Goal: Task Accomplishment & Management: Use online tool/utility

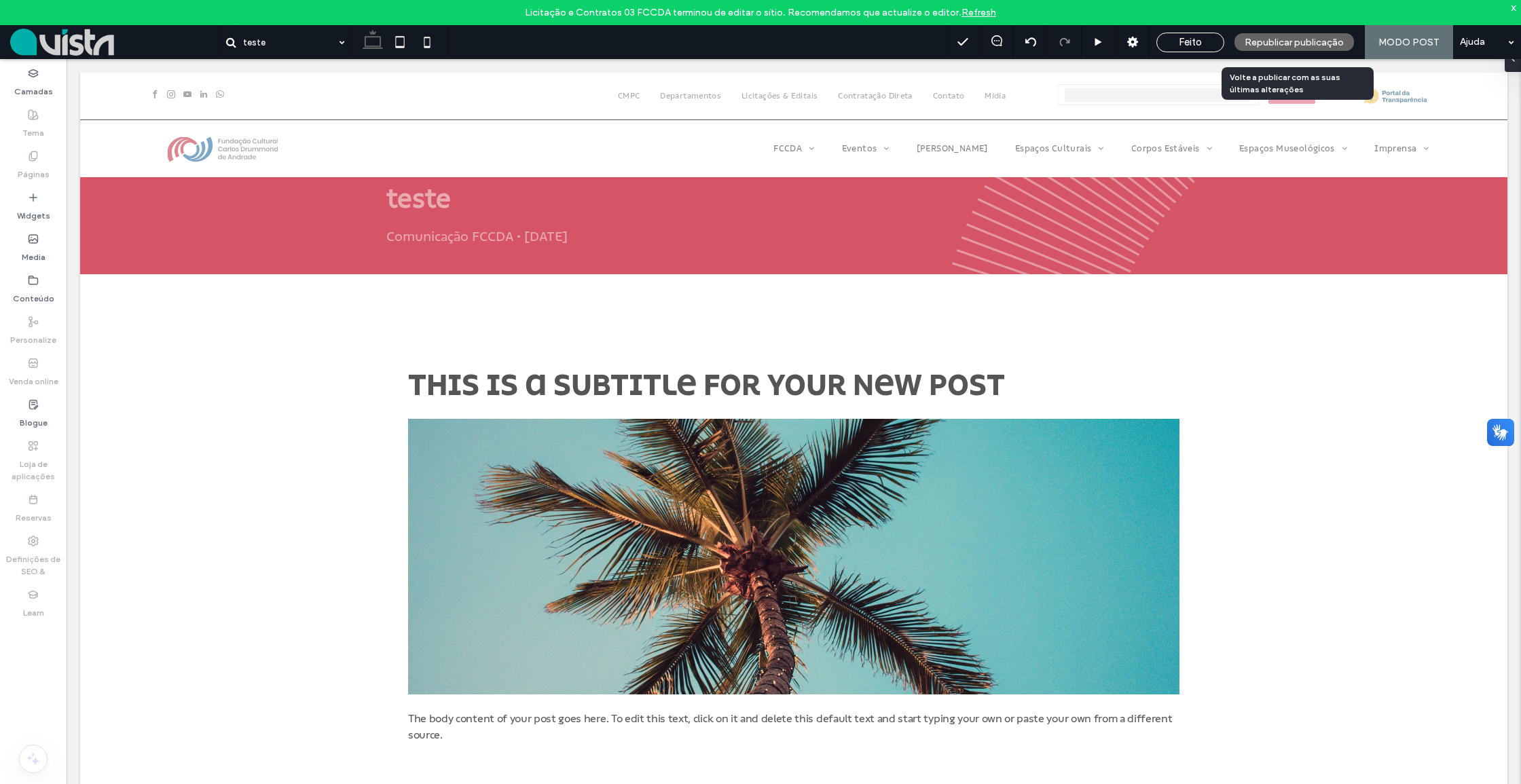
click at [1258, 46] on span "Republicar publicação" at bounding box center [1294, 42] width 99 height 11
click at [1135, 41] on icon at bounding box center [1132, 42] width 14 height 14
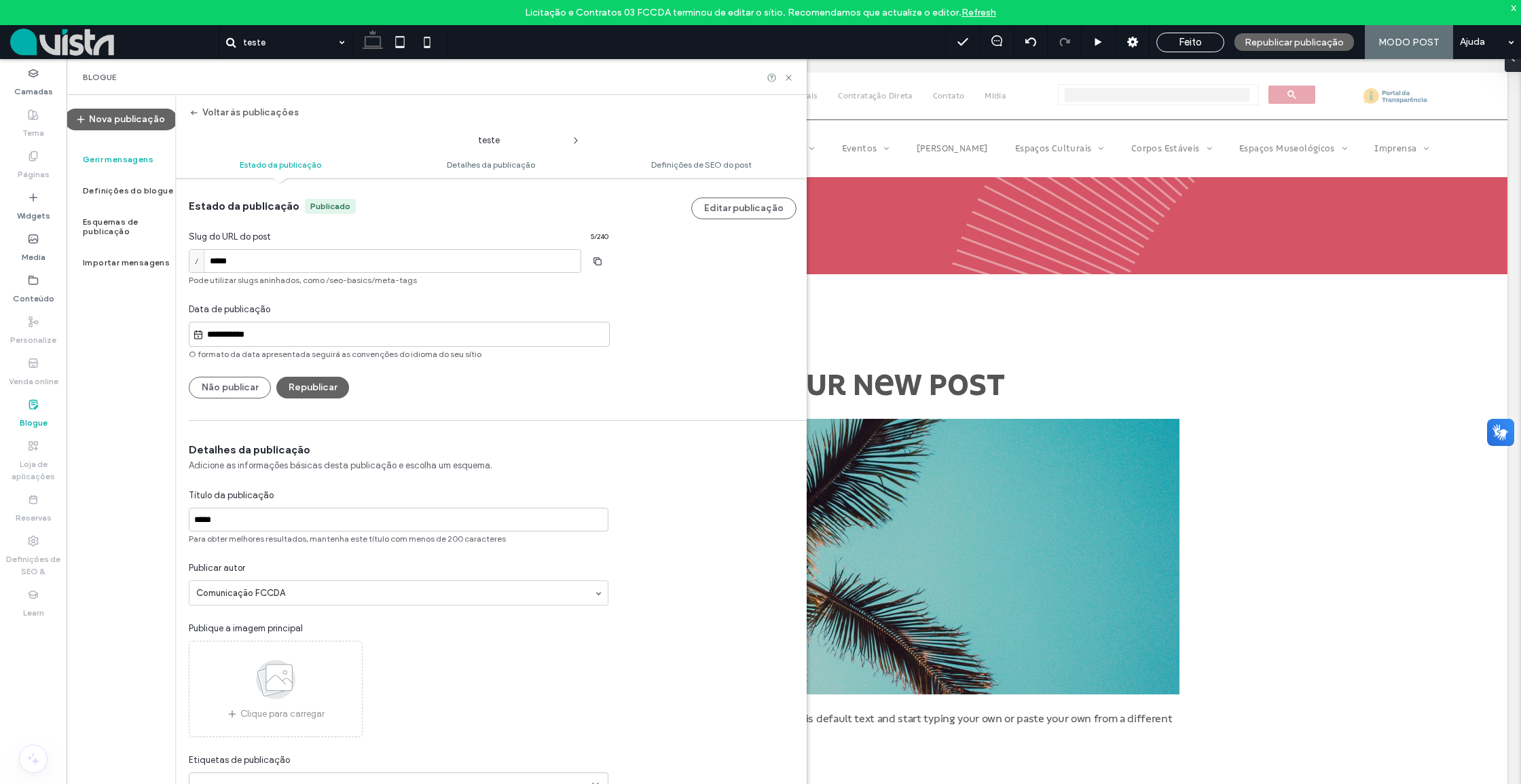
scroll to position [43, 0]
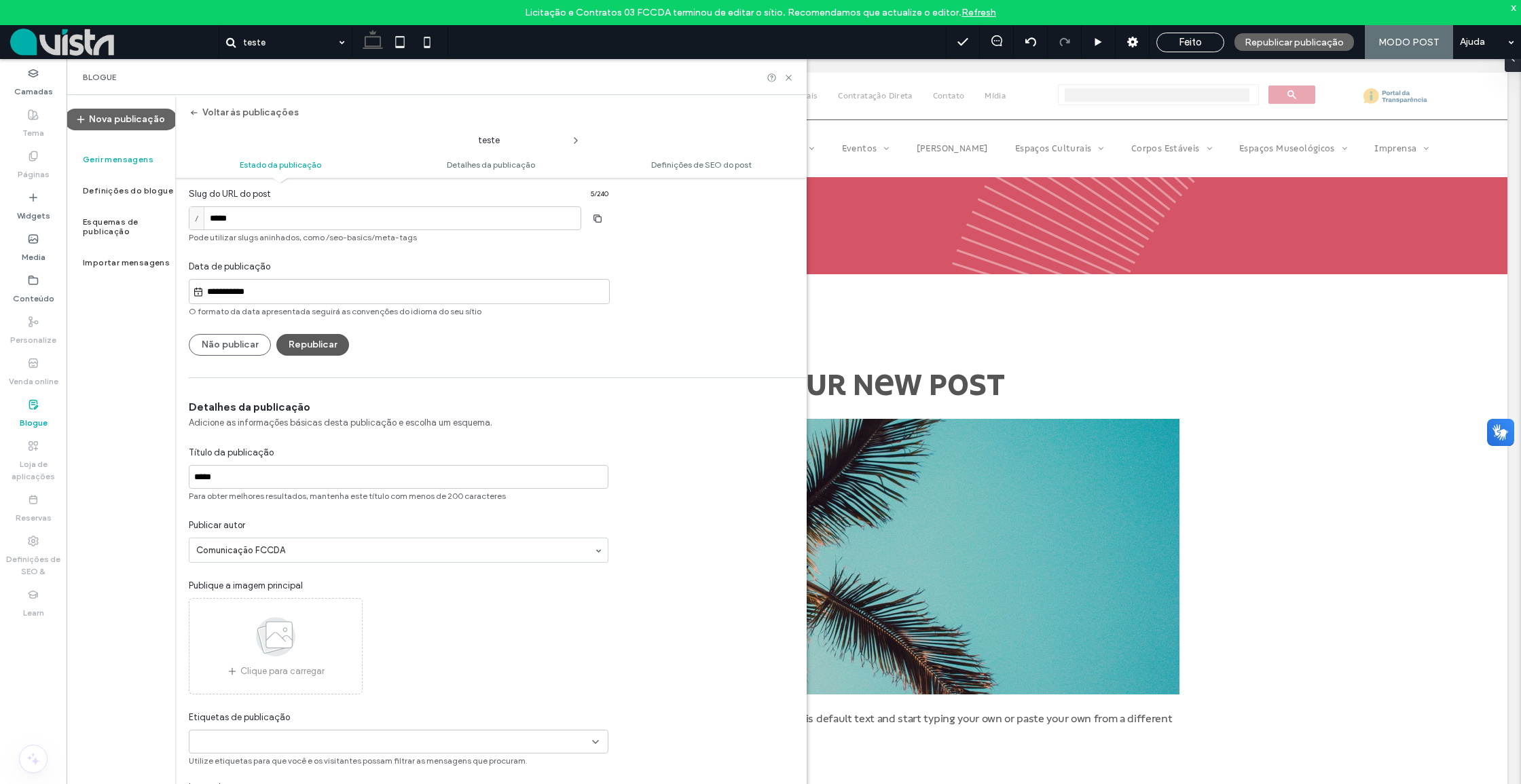
click at [322, 344] on button "Republicar" at bounding box center [313, 345] width 73 height 22
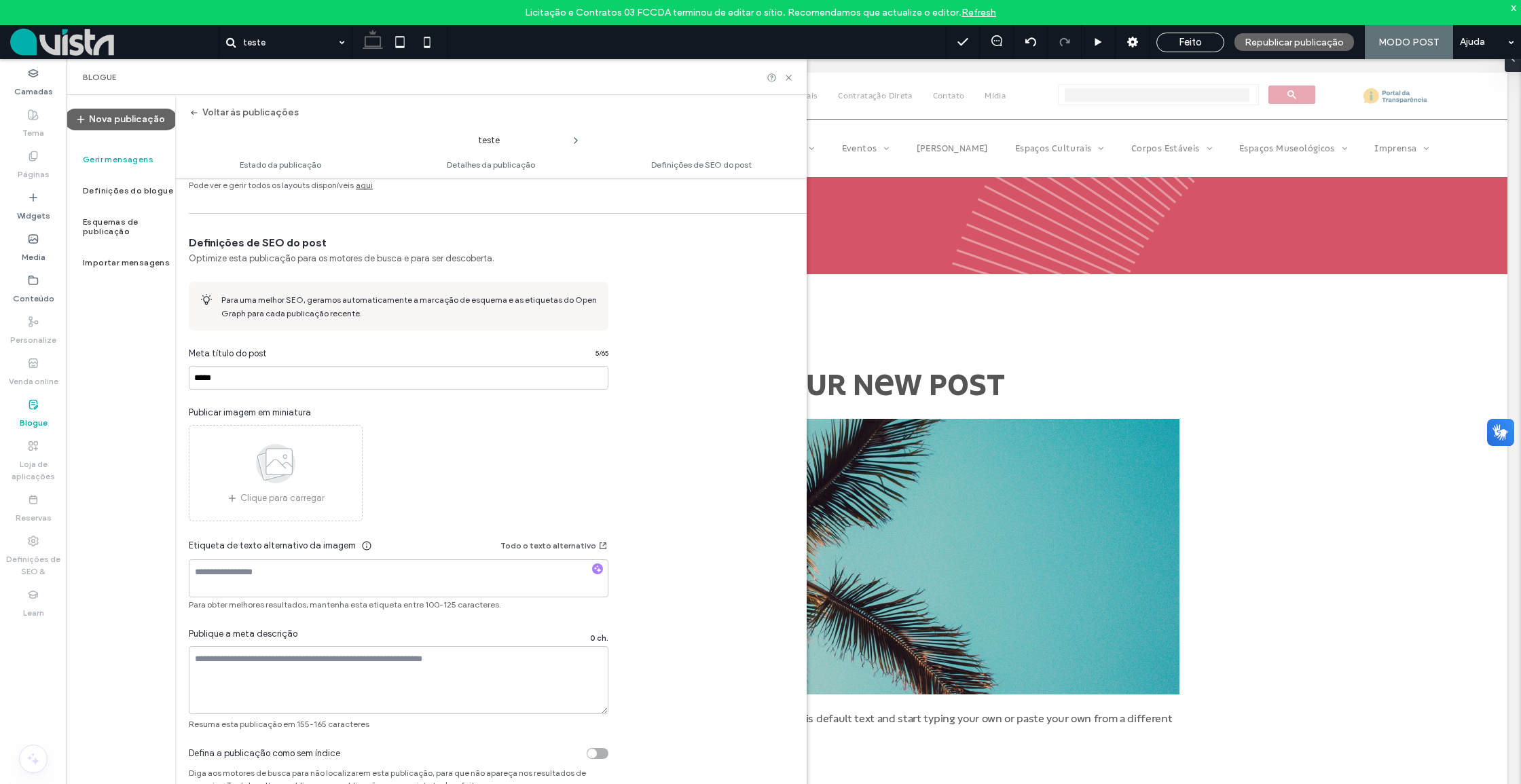
scroll to position [698, 0]
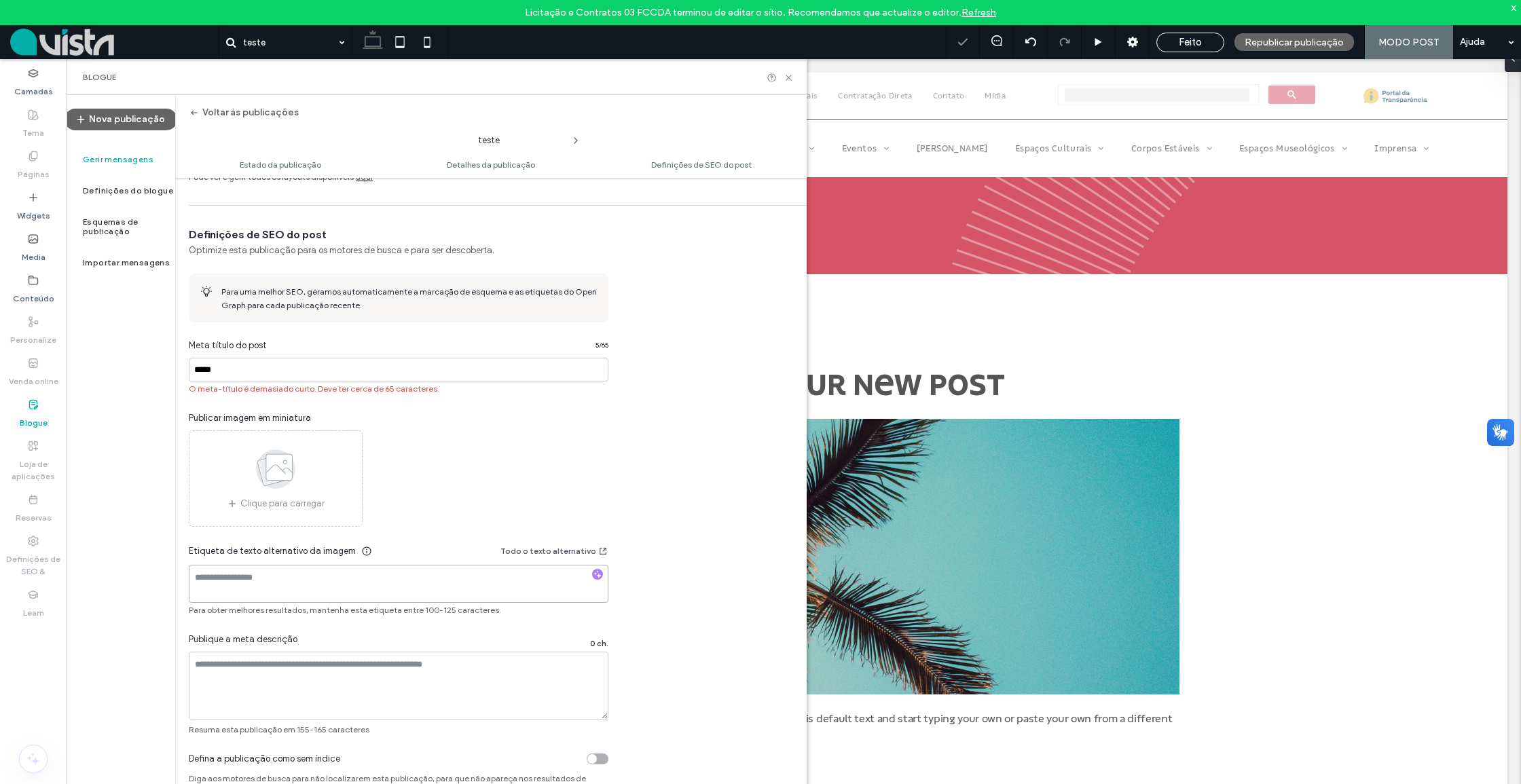
click at [366, 577] on textarea at bounding box center [398, 583] width 419 height 38
type textarea "*"
type textarea "**"
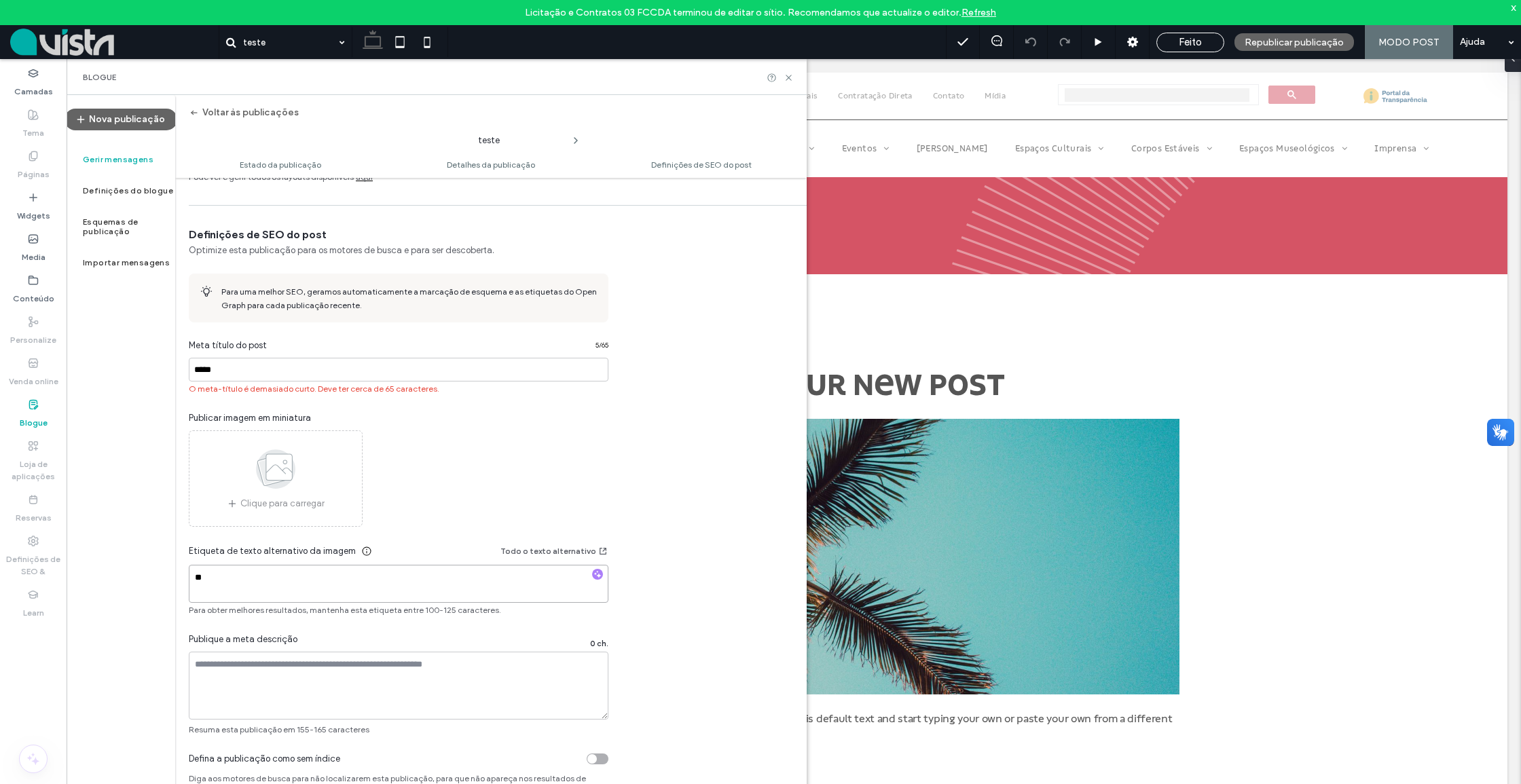
scroll to position [712, 0]
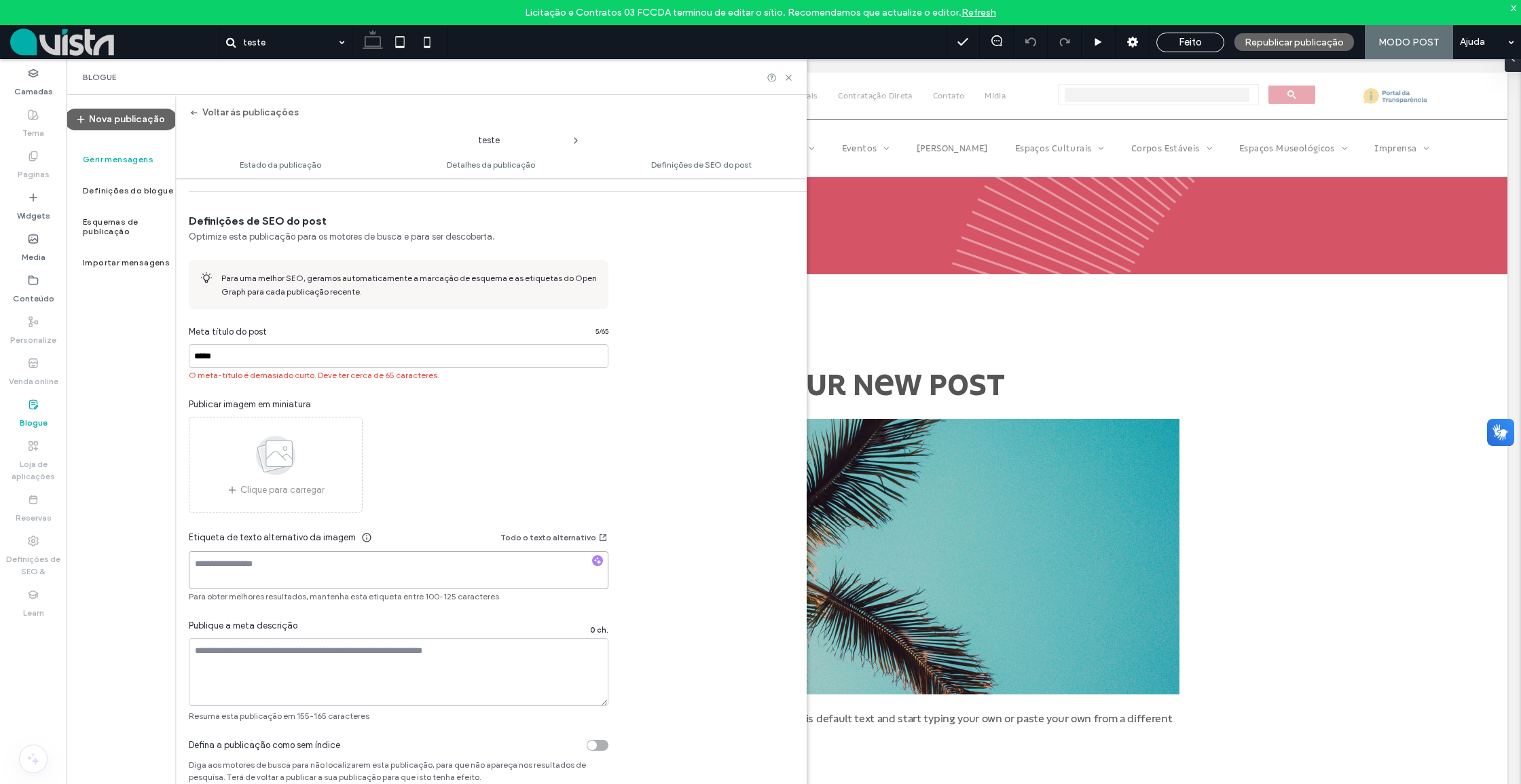
type textarea "**"
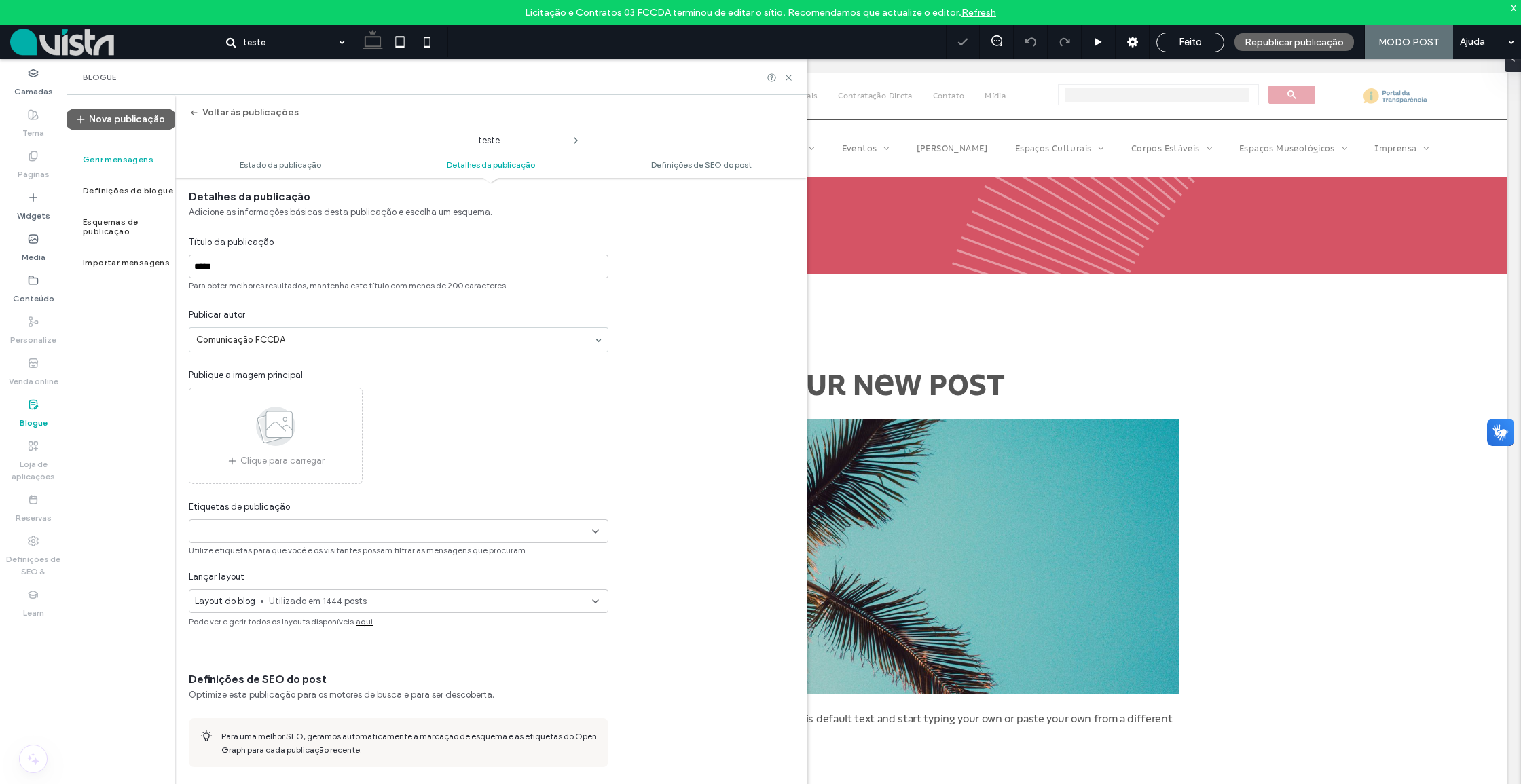
scroll to position [347, 0]
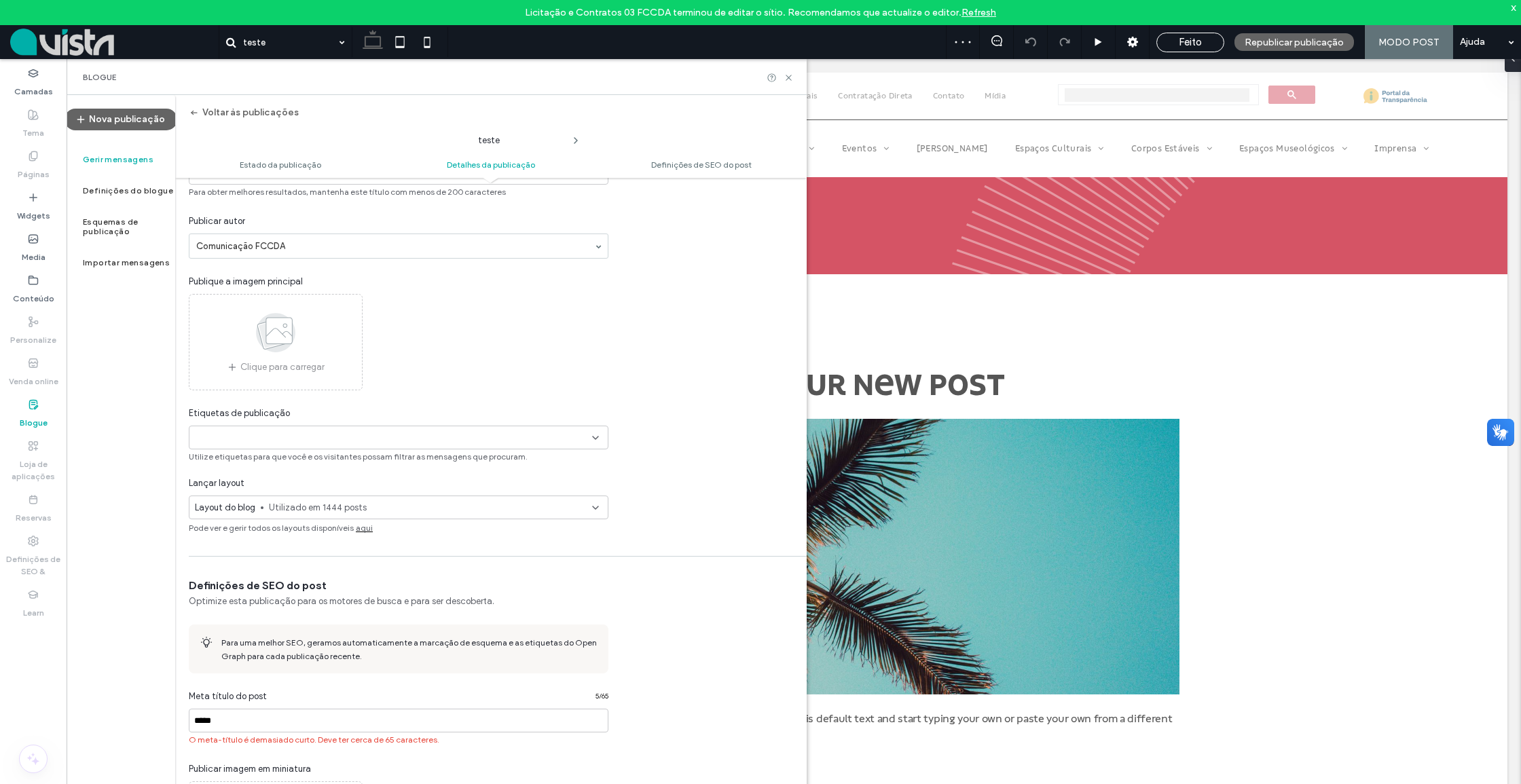
click at [325, 441] on div "+0 +0" at bounding box center [393, 438] width 397 height 22
type input "*"
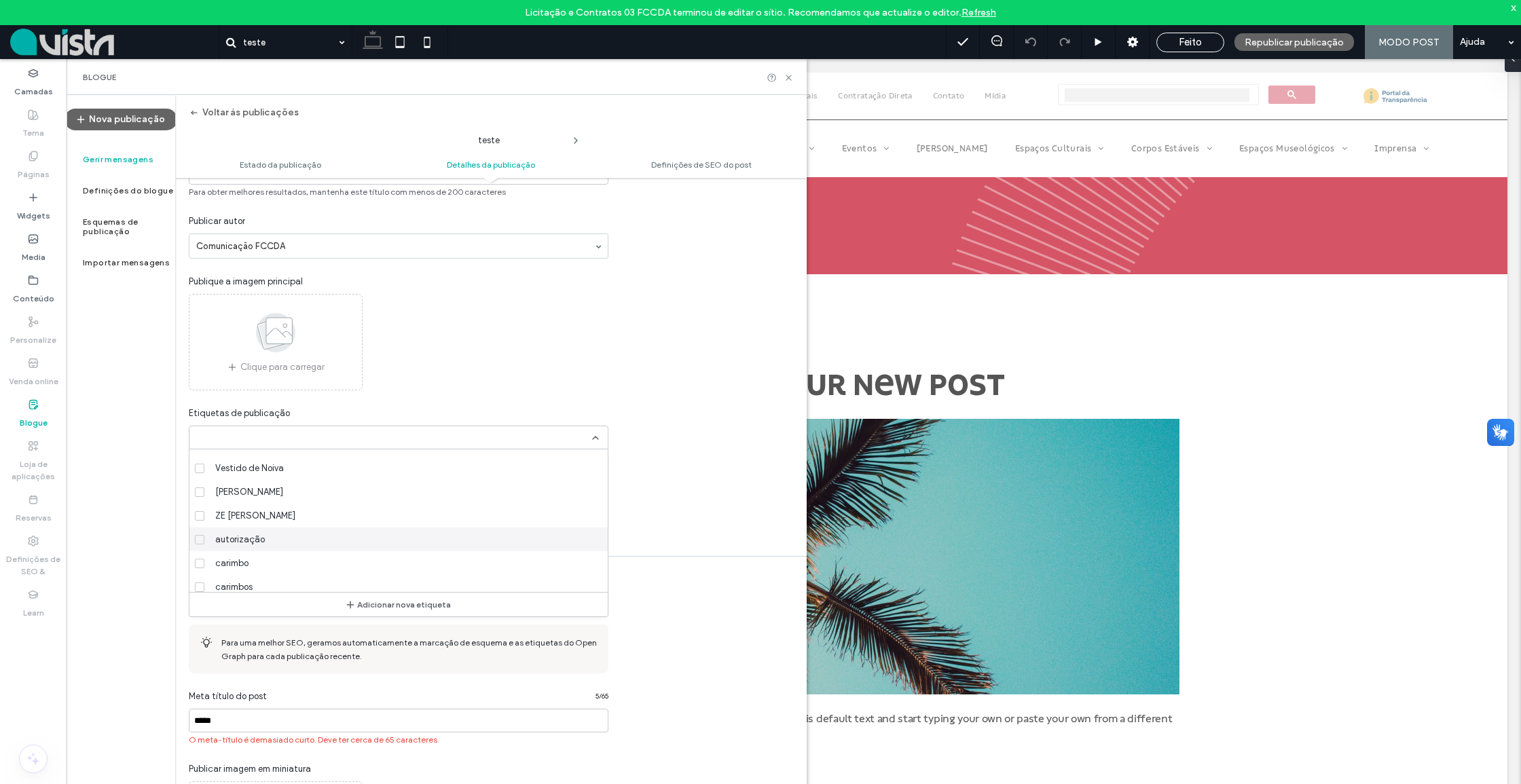
scroll to position [3421, 0]
click at [122, 160] on label "Gerir mensagens" at bounding box center [118, 160] width 71 height 10
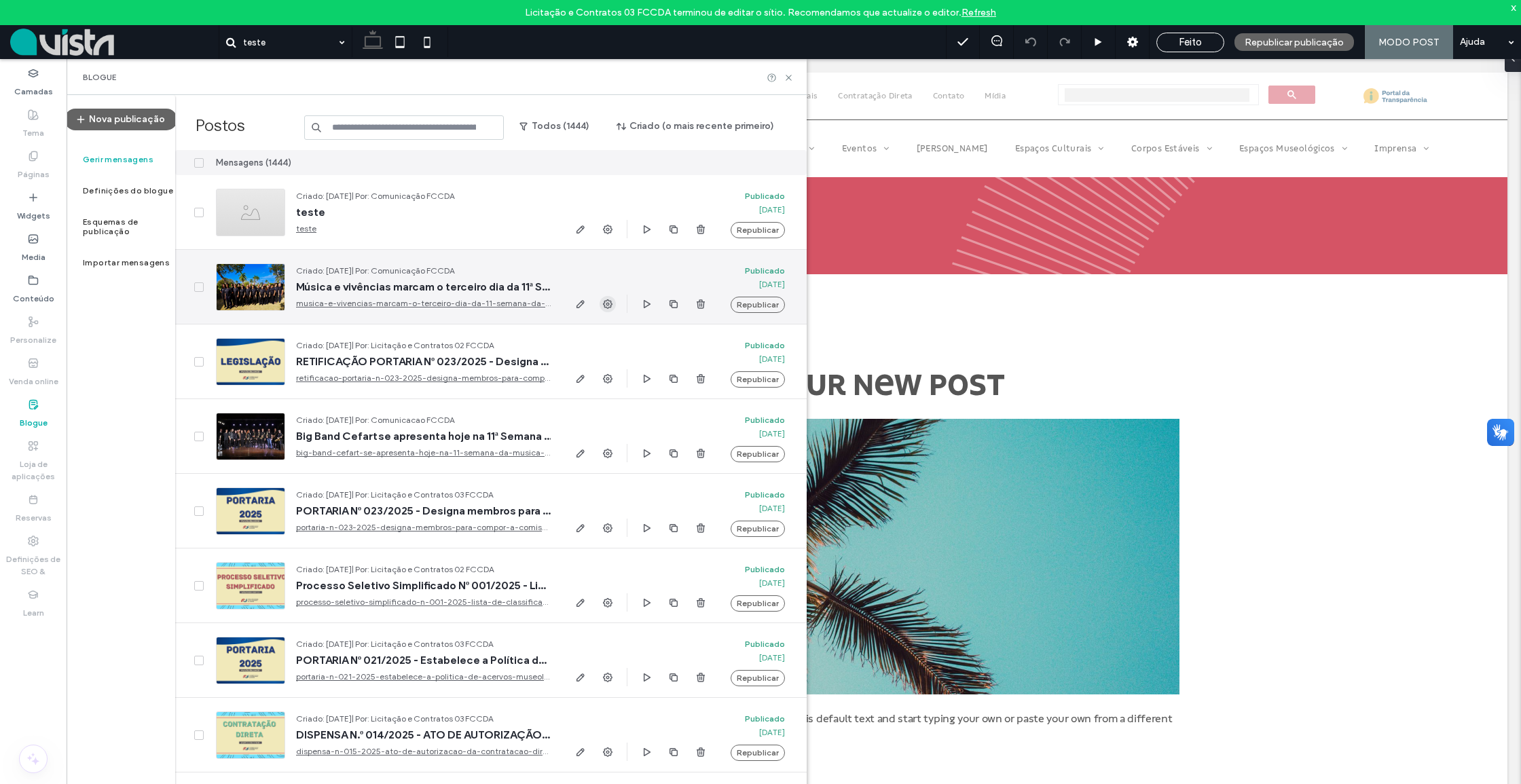
click at [614, 301] on span "button" at bounding box center [608, 304] width 16 height 16
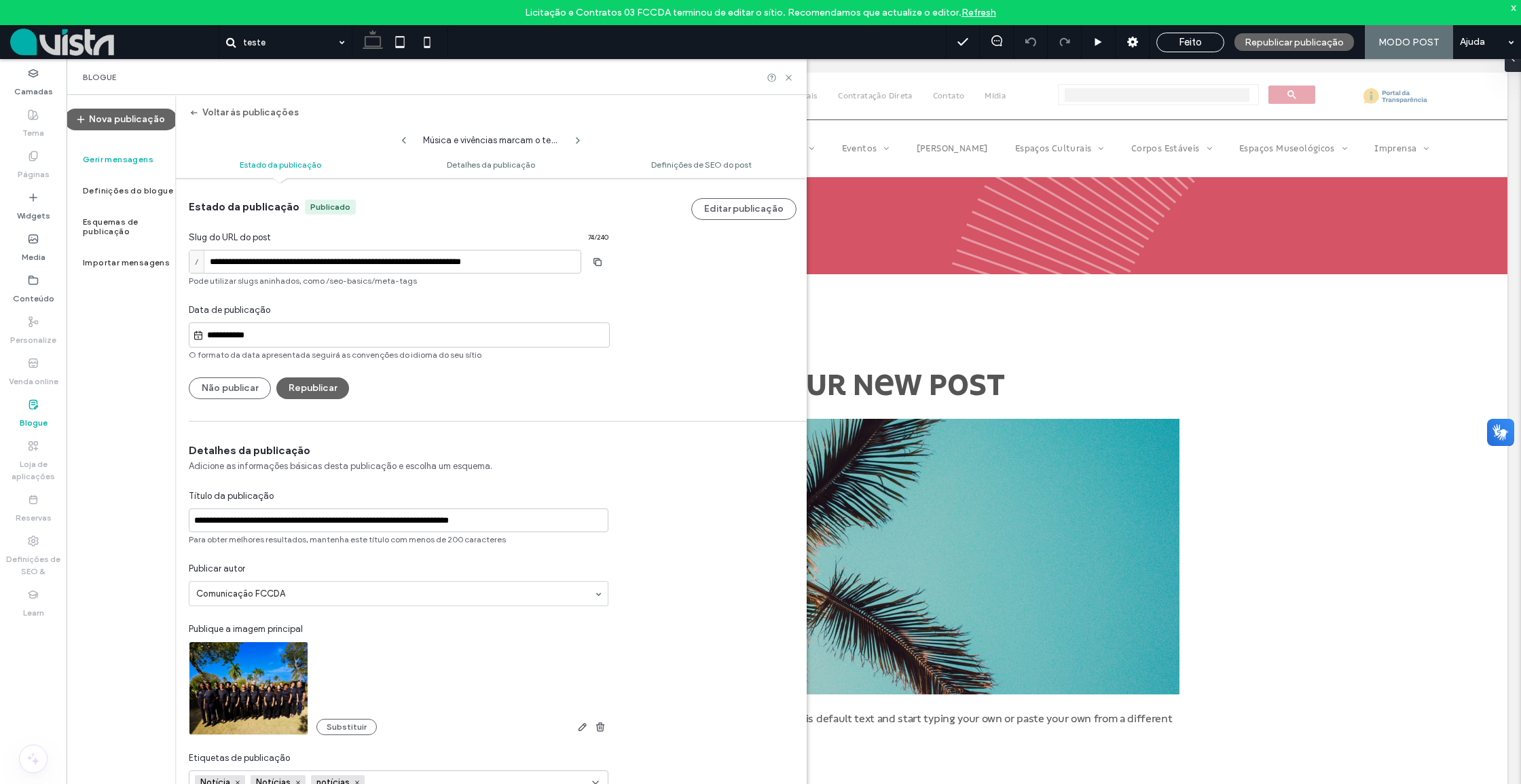
scroll to position [0, 0]
click at [405, 138] on use at bounding box center [403, 140] width 4 height 6
type input "*****"
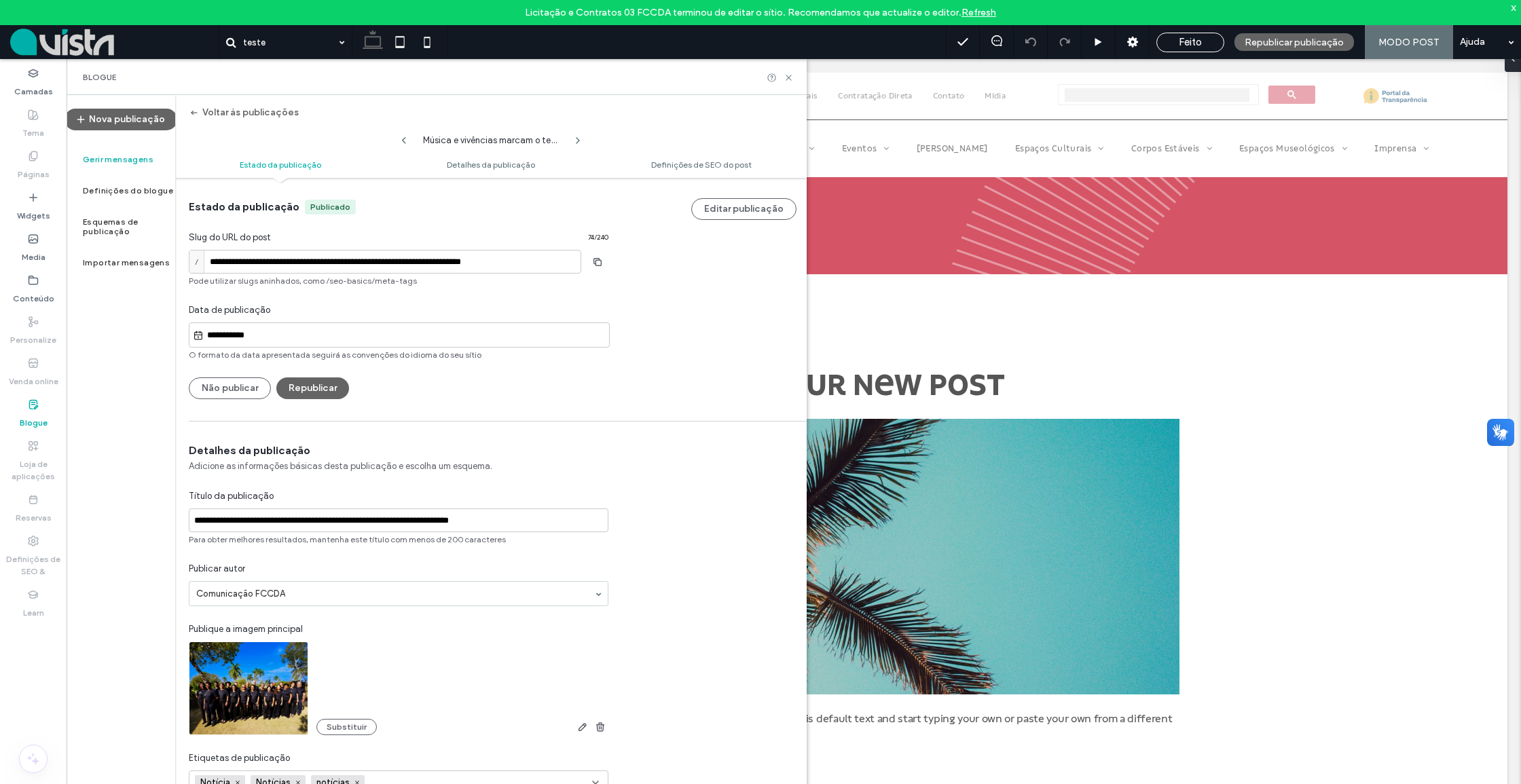
type textarea "**"
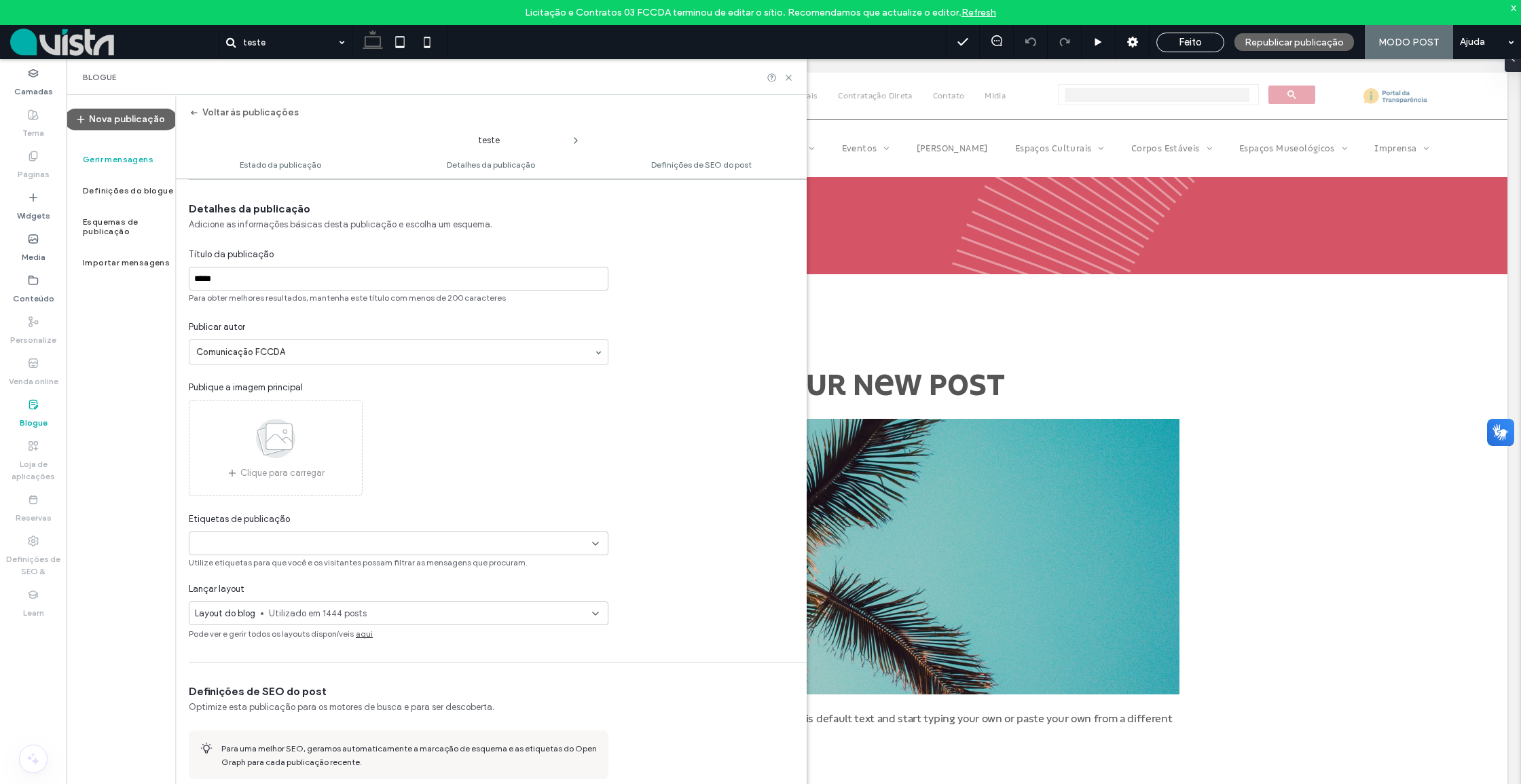
scroll to position [245, 0]
click at [268, 535] on input at bounding box center [241, 540] width 94 height 11
click at [197, 607] on span at bounding box center [200, 612] width 10 height 10
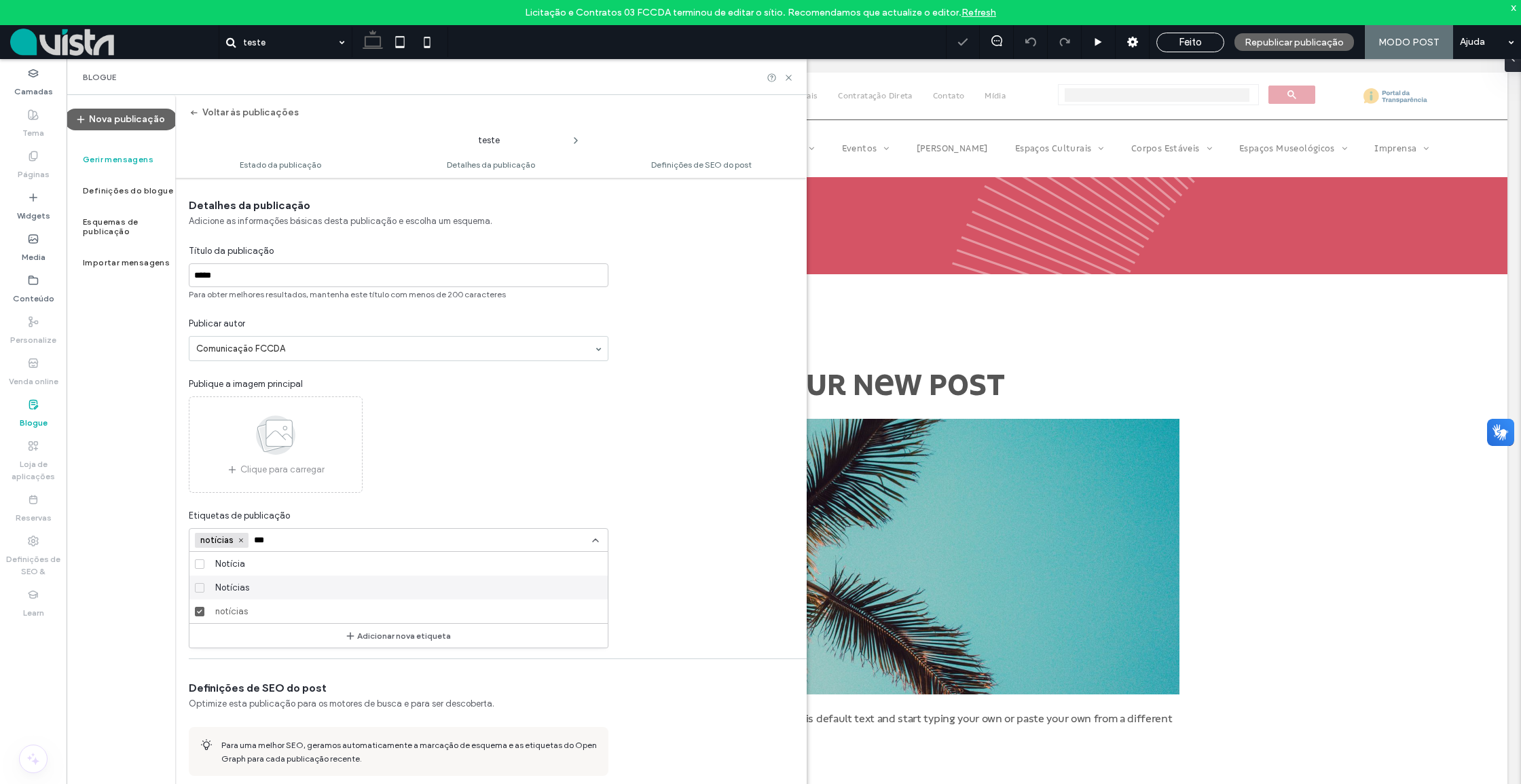
drag, startPoint x: 199, startPoint y: 583, endPoint x: 201, endPoint y: 569, distance: 14.1
click at [200, 582] on div at bounding box center [760, 392] width 1521 height 784
click at [200, 587] on icon at bounding box center [200, 588] width 6 height 4
click at [197, 564] on icon at bounding box center [200, 564] width 5 height 4
click at [401, 539] on div at bounding box center [760, 392] width 1521 height 784
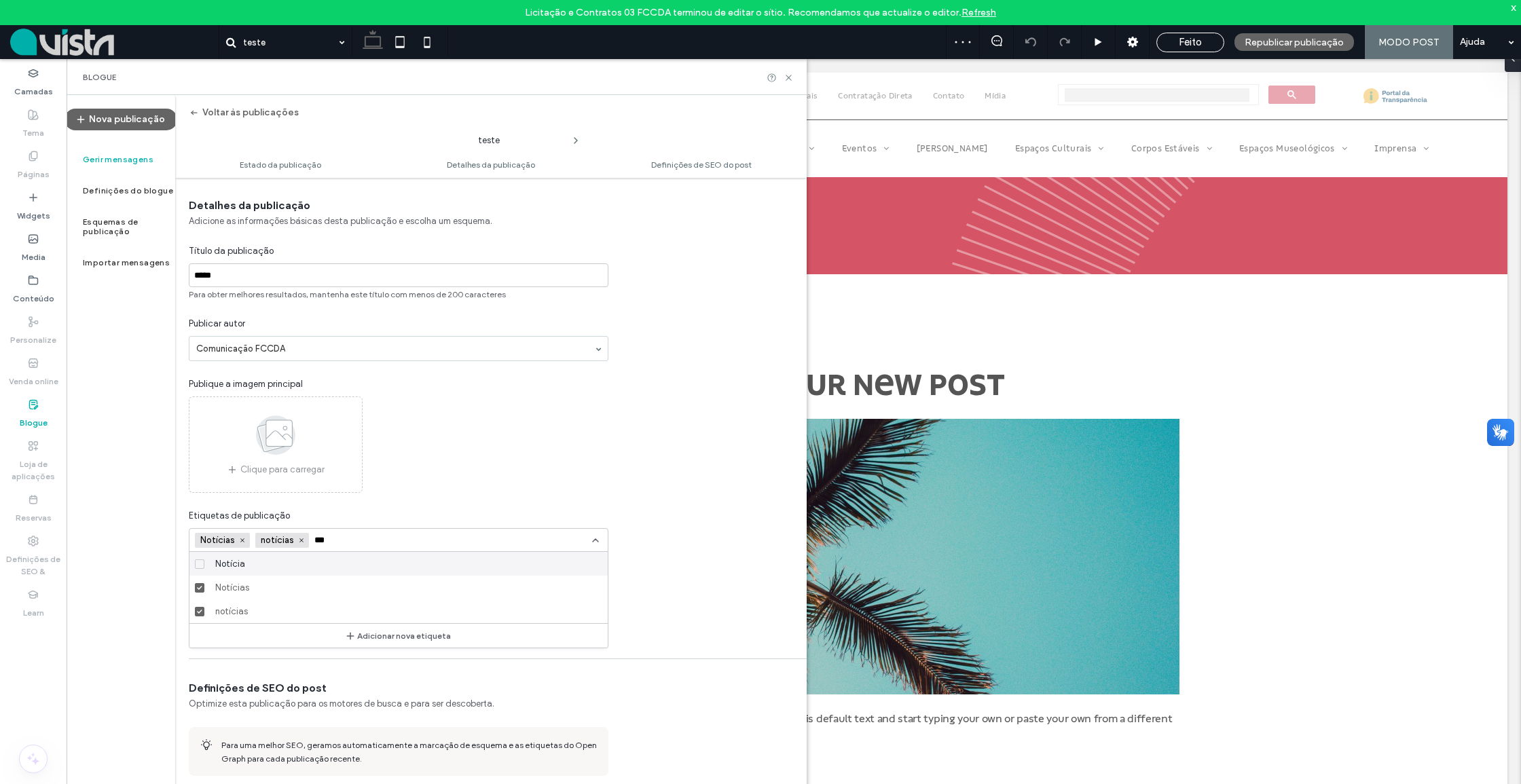
click at [387, 540] on input "***" at bounding box center [361, 540] width 94 height 11
click at [387, 540] on input "***" at bounding box center [416, 540] width 94 height 11
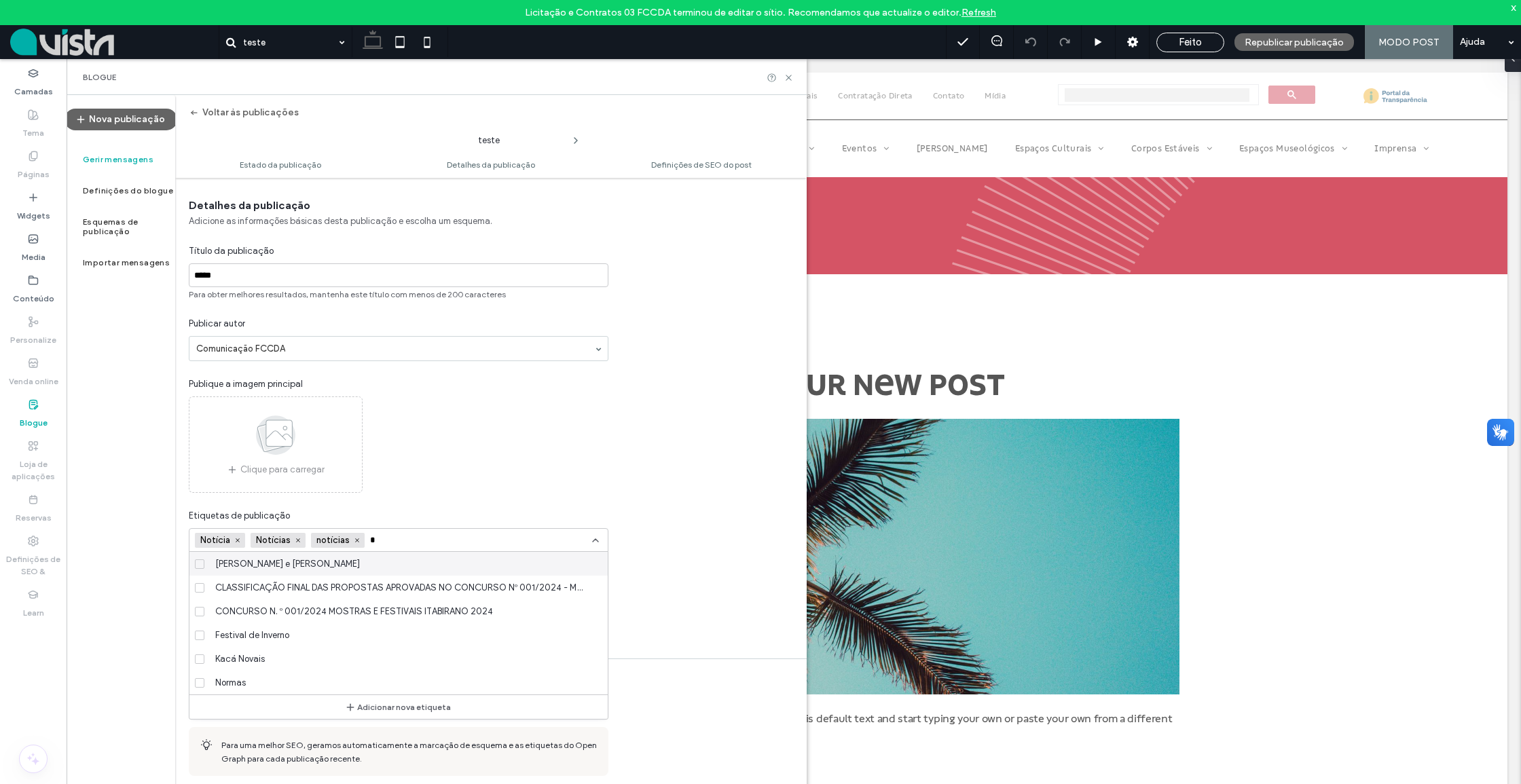
type input "*"
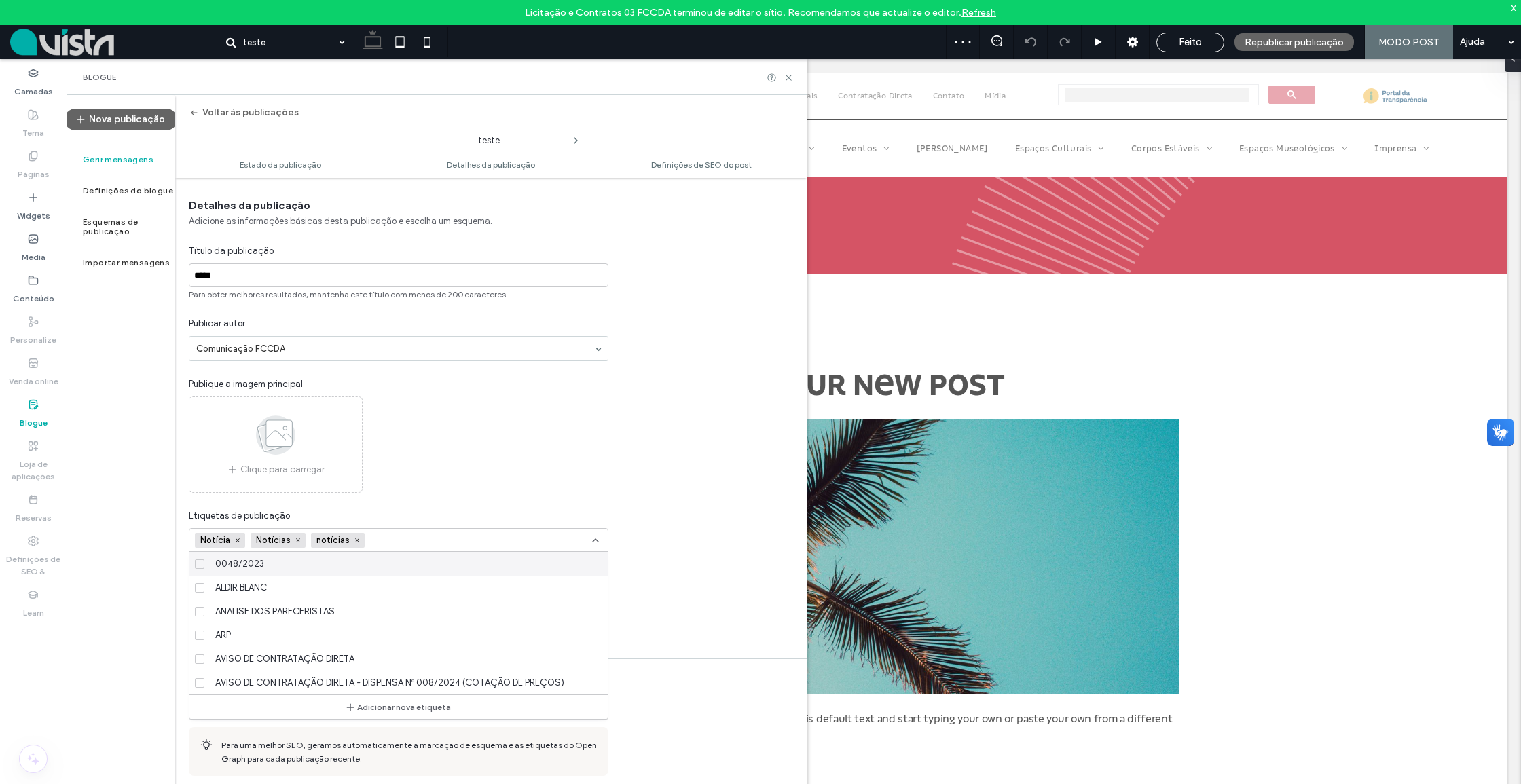
click at [654, 468] on div "Detalhes da publicação Adicione as informações básicas desta publicação e escol…" at bounding box center [490, 382] width 631 height 367
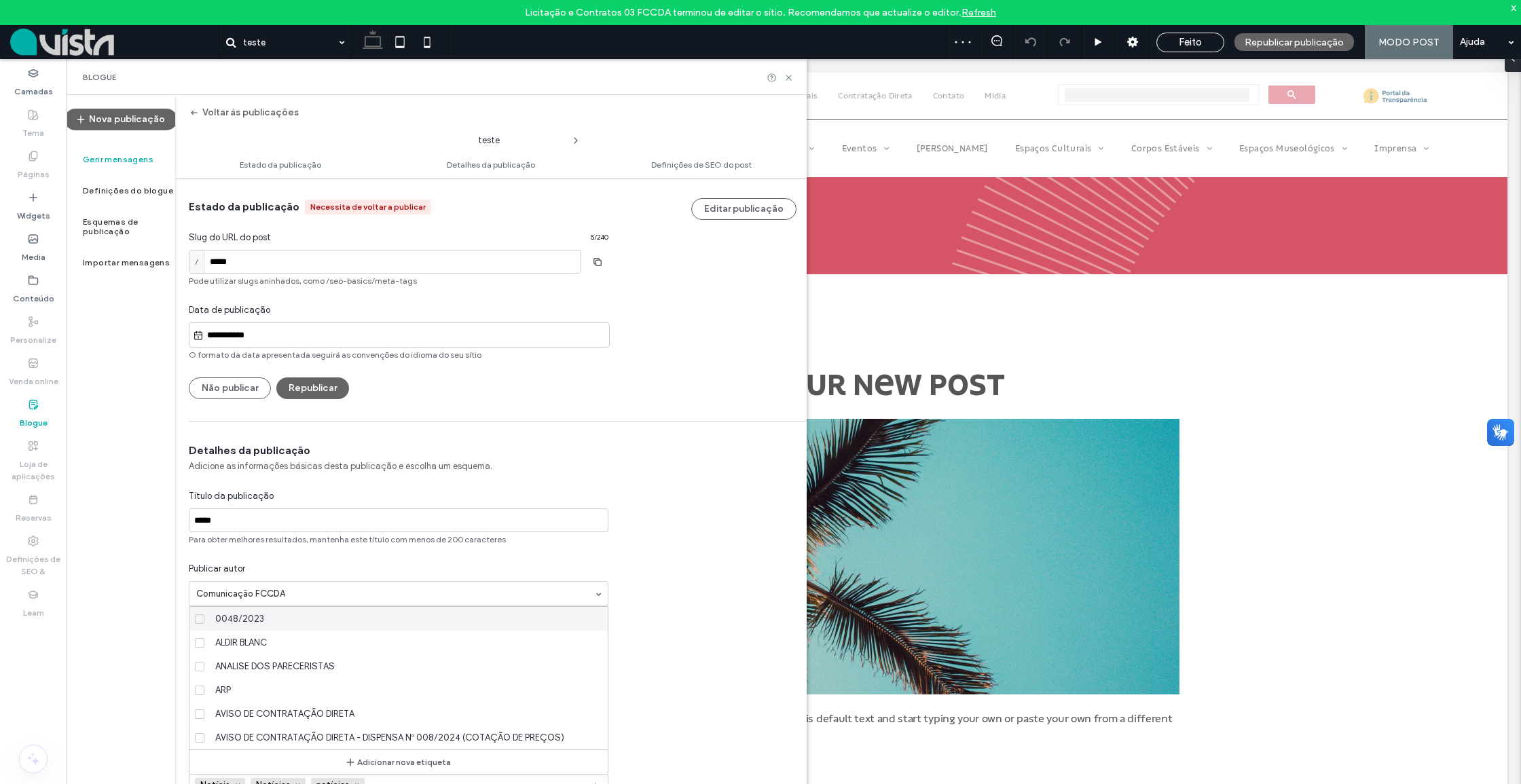
scroll to position [0, 0]
click at [314, 387] on button "Republicar" at bounding box center [313, 388] width 73 height 22
click at [123, 162] on label "Gerir mensagens" at bounding box center [118, 160] width 71 height 10
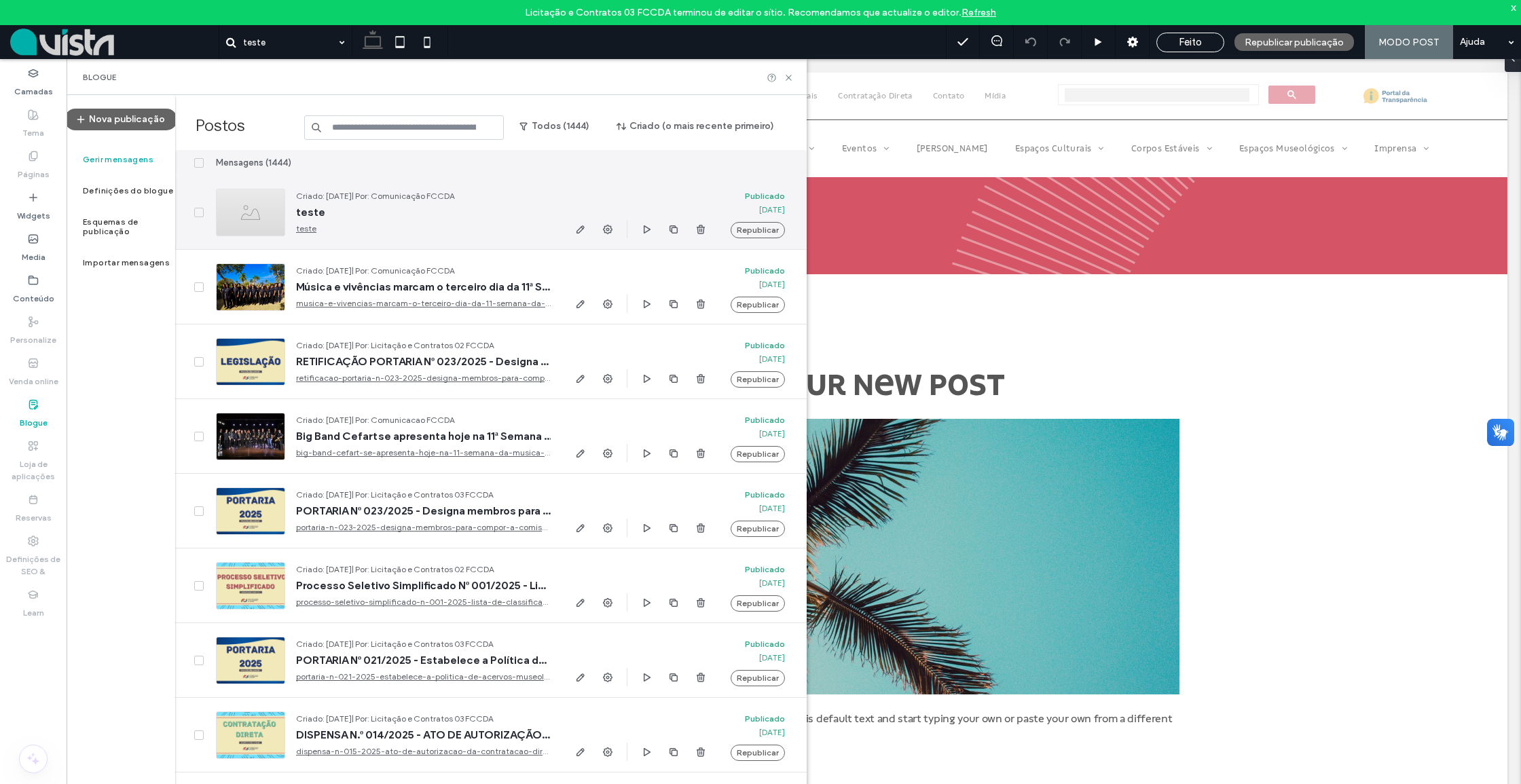
click at [198, 215] on span at bounding box center [199, 212] width 10 height 10
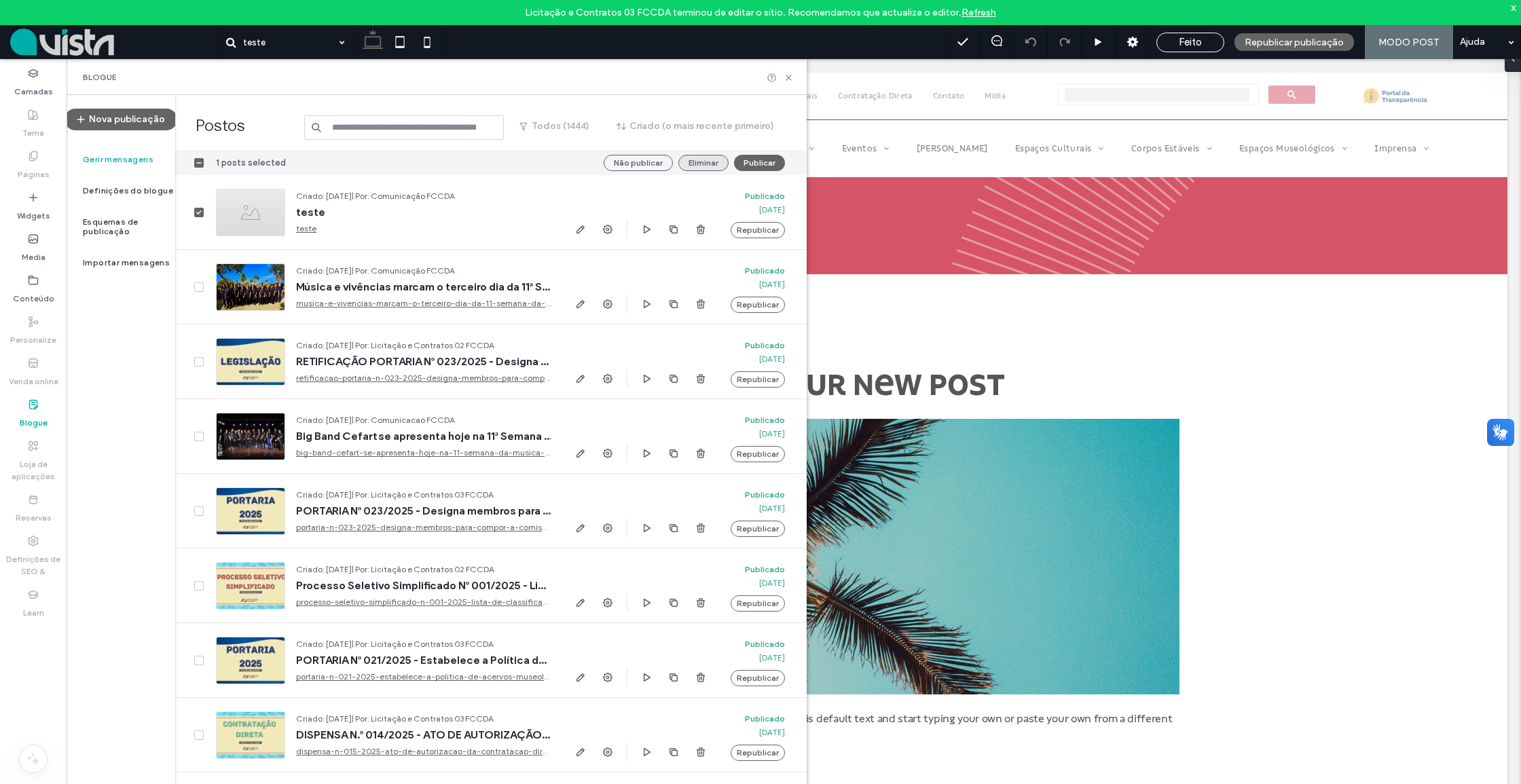
click at [687, 162] on button "Eliminar" at bounding box center [703, 163] width 51 height 16
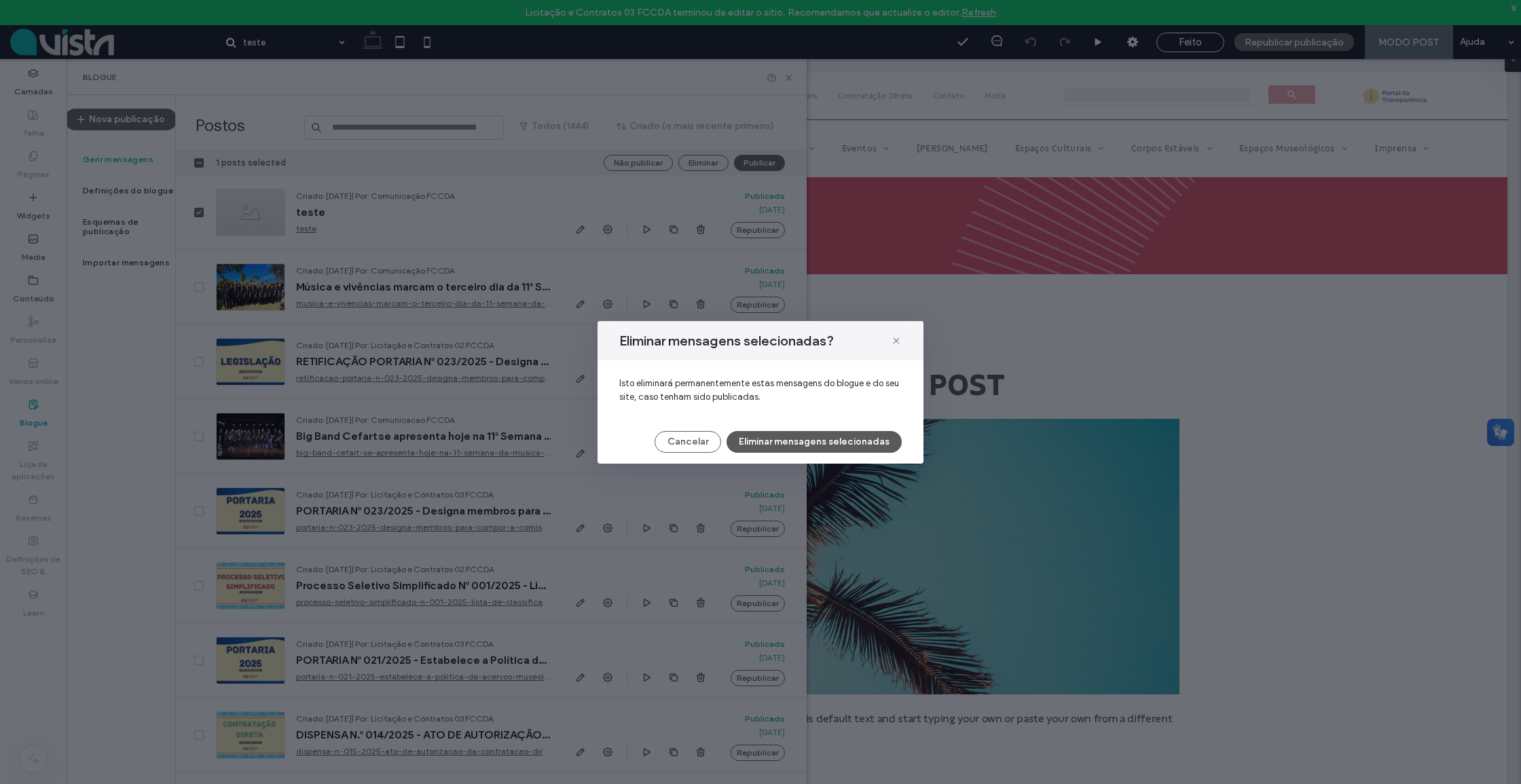
click at [773, 444] on button "Eliminar mensagens selecionadas" at bounding box center [814, 442] width 175 height 22
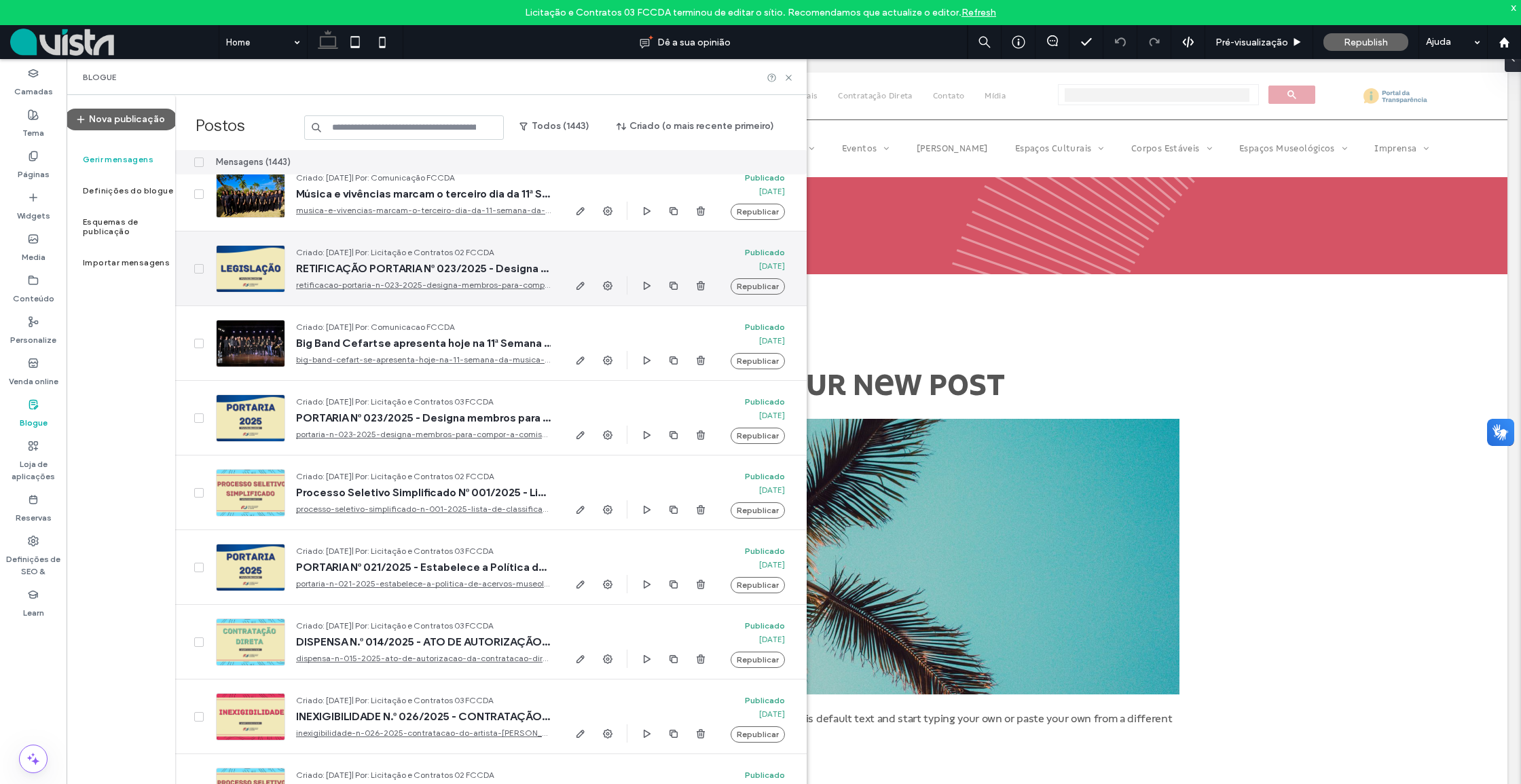
scroll to position [19, 0]
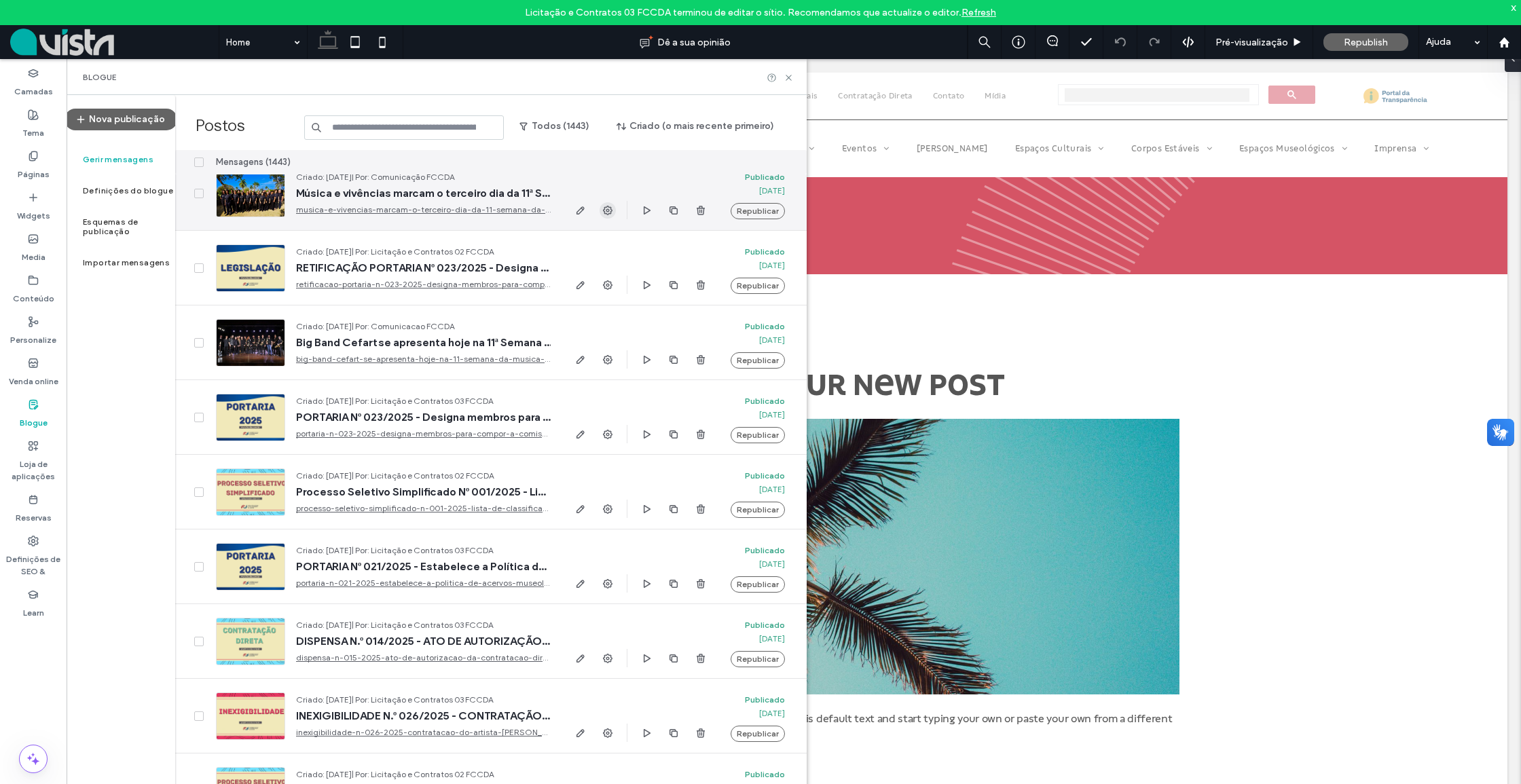
click at [609, 207] on use "button" at bounding box center [608, 211] width 10 height 10
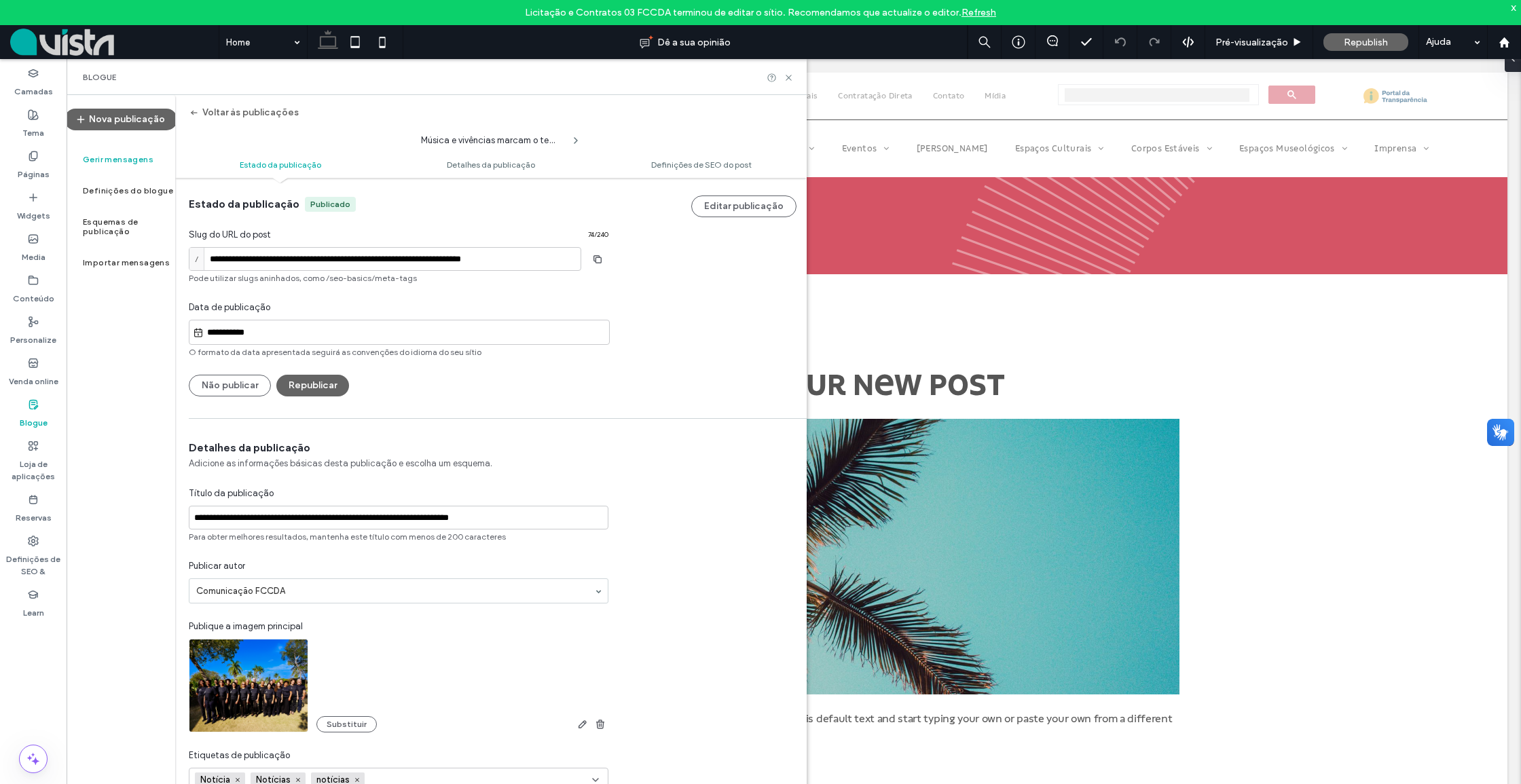
scroll to position [259, 0]
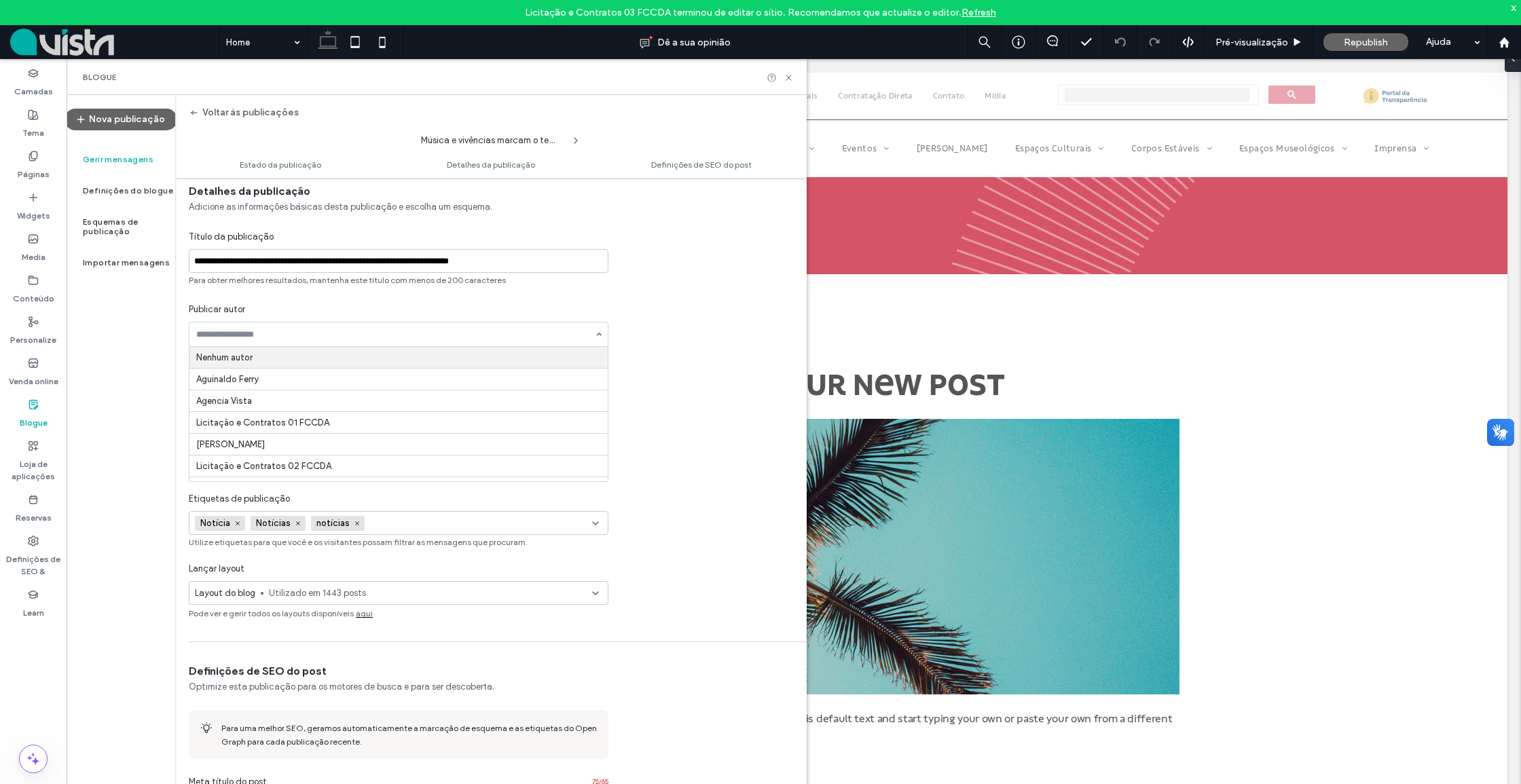
click at [299, 337] on input at bounding box center [395, 334] width 398 height 10
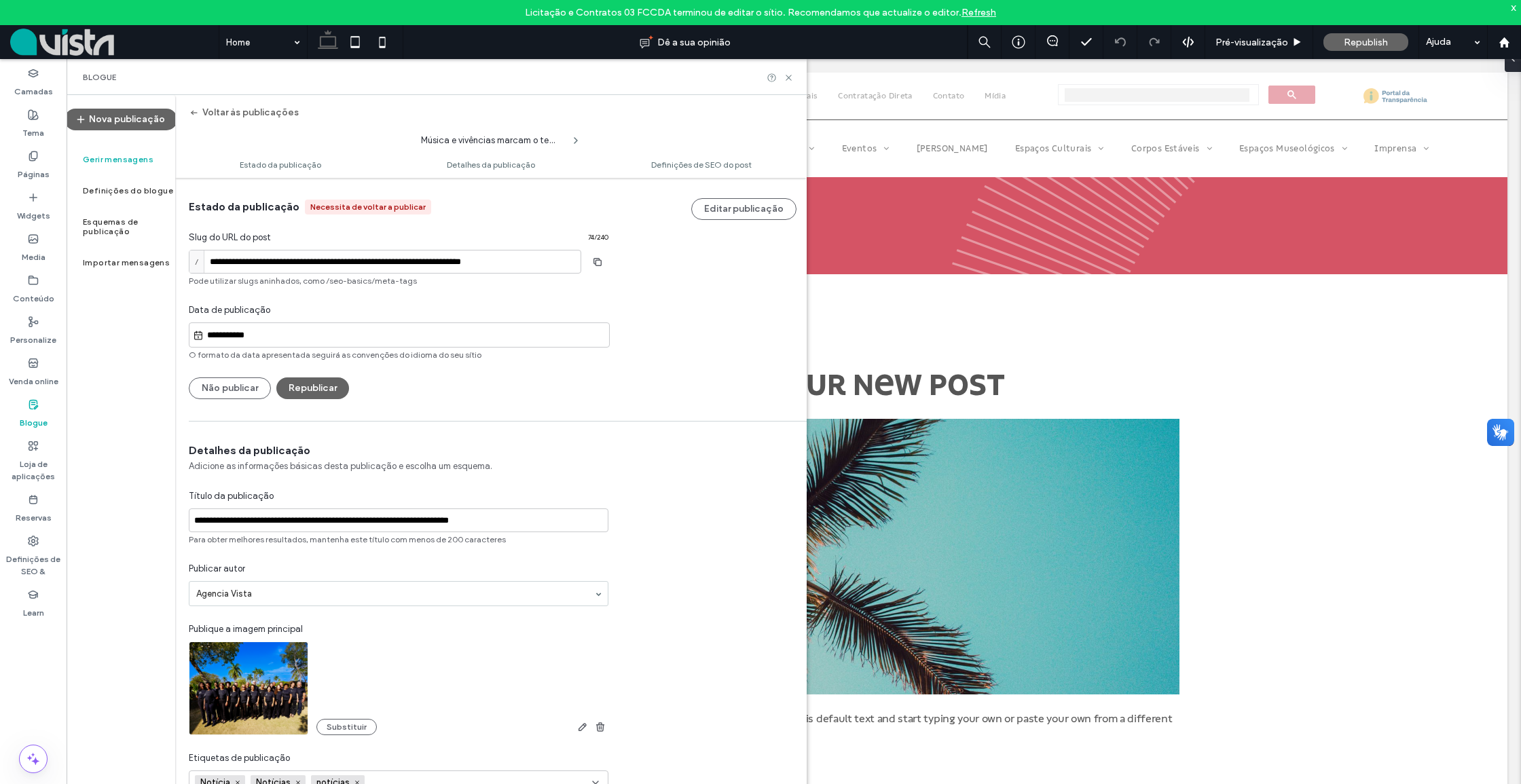
scroll to position [0, 0]
click at [314, 387] on button "Republicar" at bounding box center [313, 388] width 73 height 22
click at [317, 389] on button "Republicar" at bounding box center [313, 388] width 73 height 22
